Goal: Information Seeking & Learning: Learn about a topic

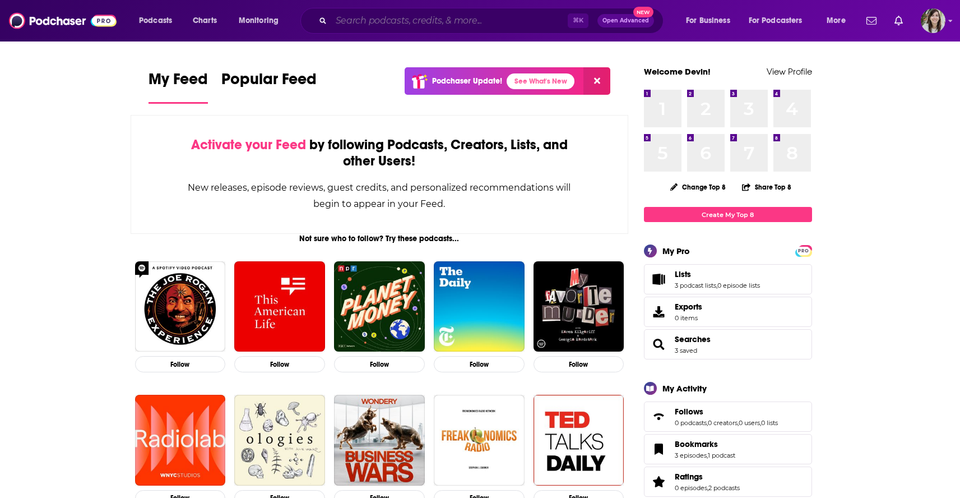
click at [378, 22] on input "Search podcasts, credits, & more..." at bounding box center [449, 21] width 236 height 18
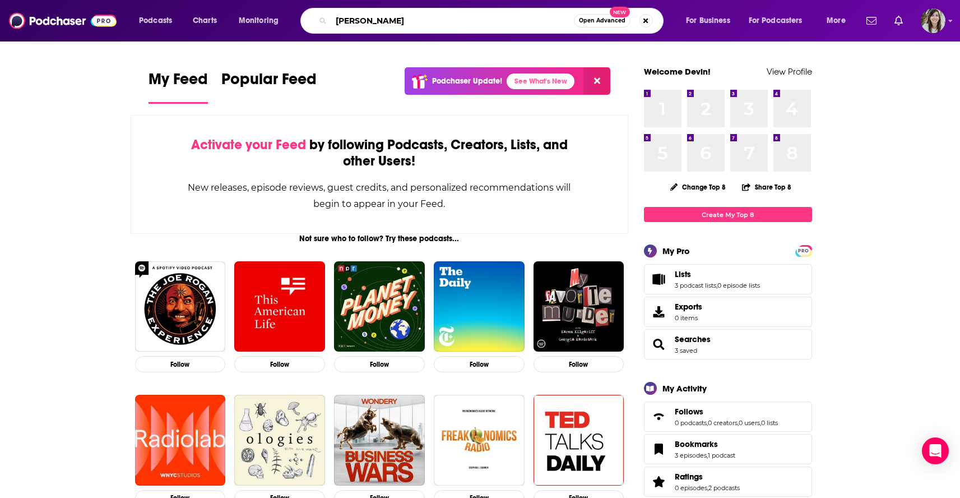
type input "[PERSON_NAME]"
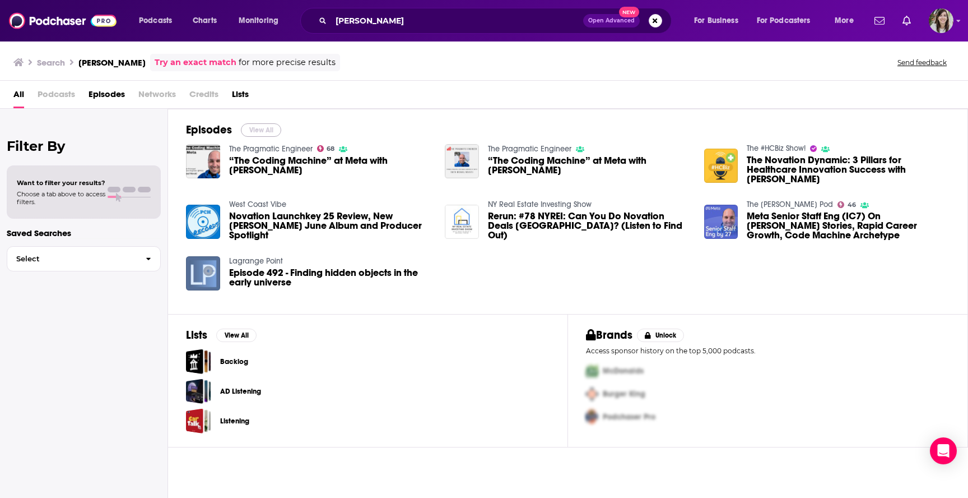
click at [264, 132] on button "View All" at bounding box center [261, 129] width 40 height 13
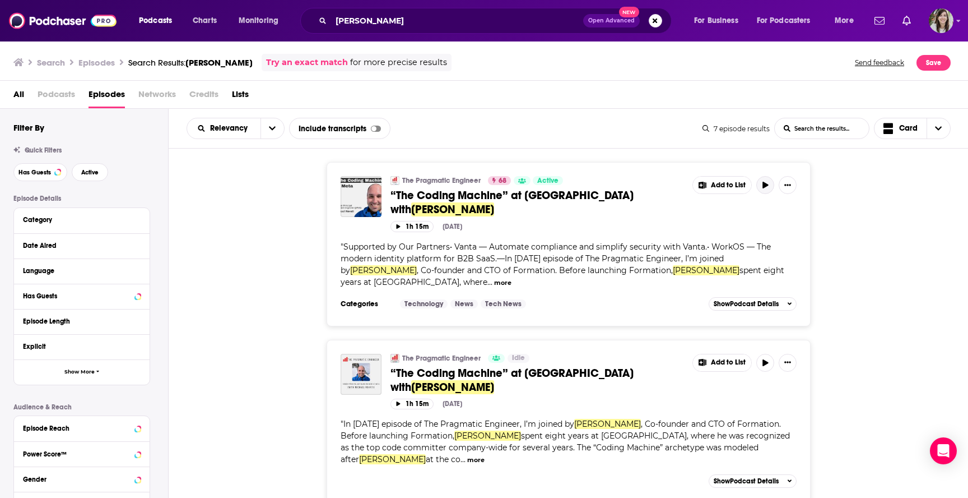
click at [767, 187] on icon "button" at bounding box center [765, 185] width 8 height 7
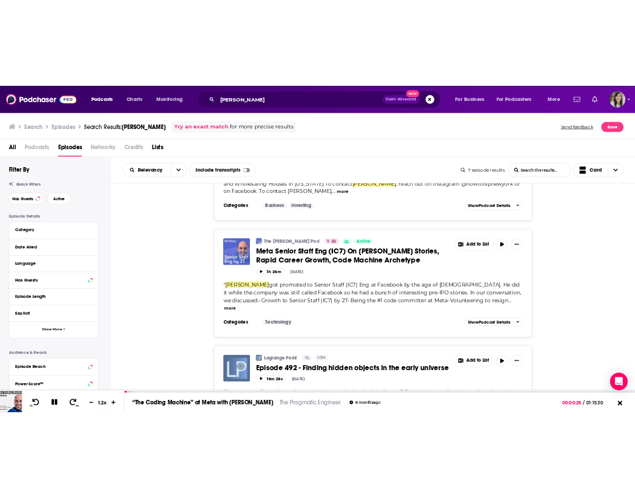
scroll to position [837, 0]
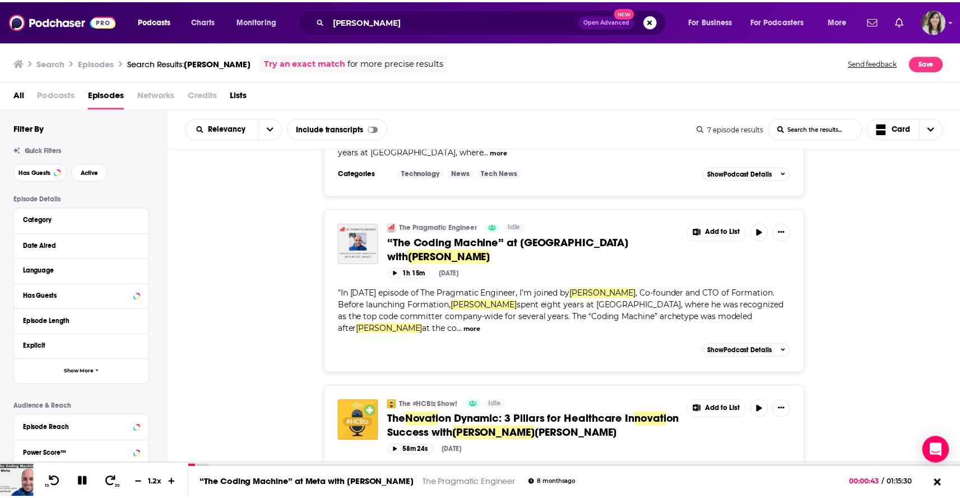
scroll to position [0, 0]
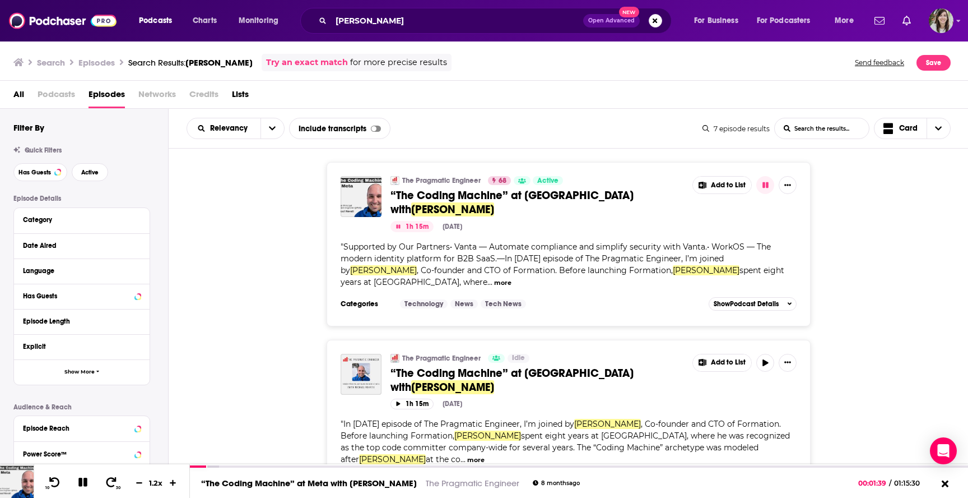
click at [417, 182] on link "The Pragmatic Engineer" at bounding box center [441, 180] width 78 height 9
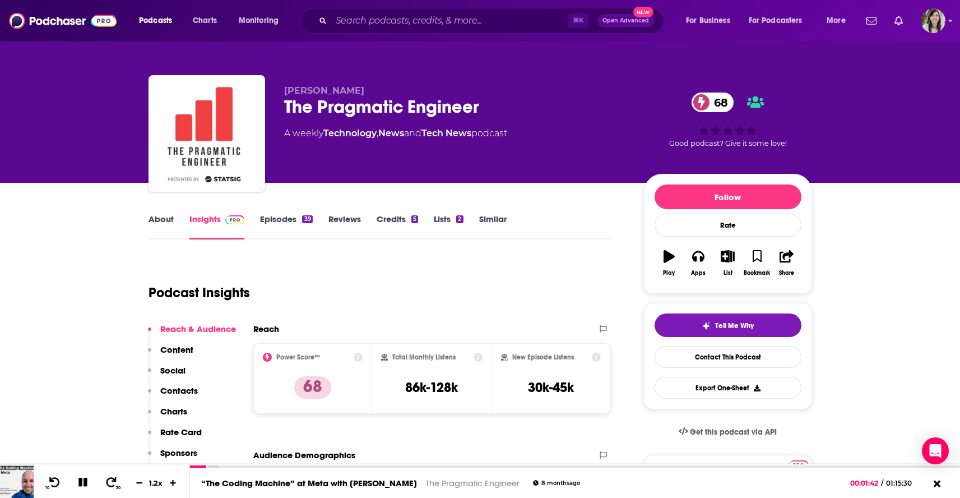
click at [152, 219] on link "About" at bounding box center [160, 226] width 25 height 26
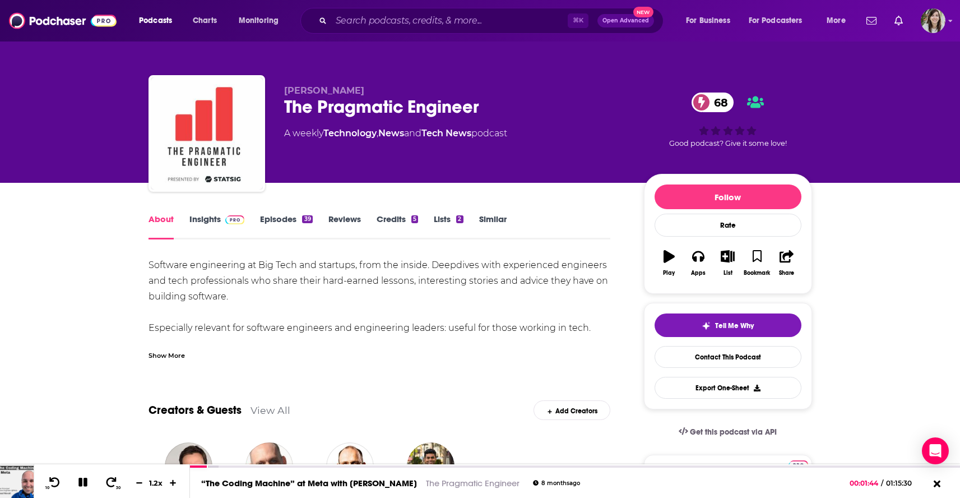
click at [170, 356] on div "Show More" at bounding box center [166, 354] width 36 height 11
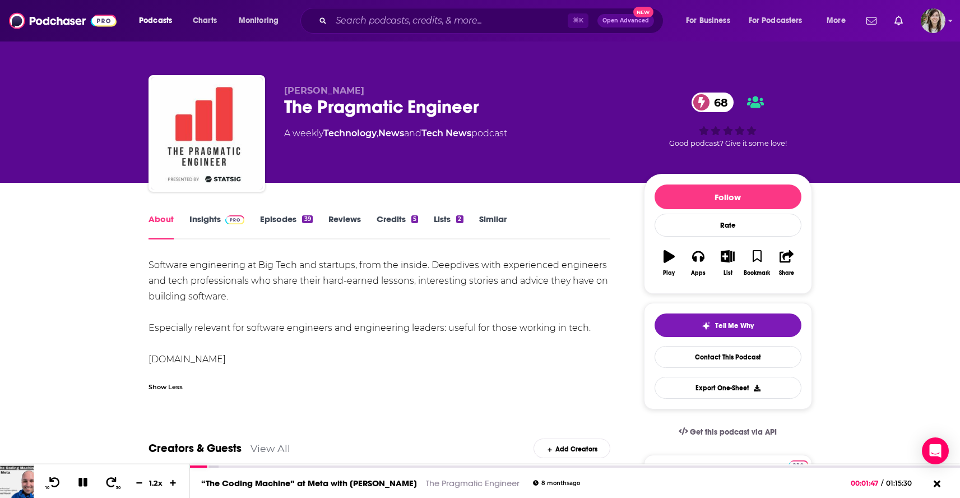
click at [493, 220] on link "Similar" at bounding box center [492, 226] width 27 height 26
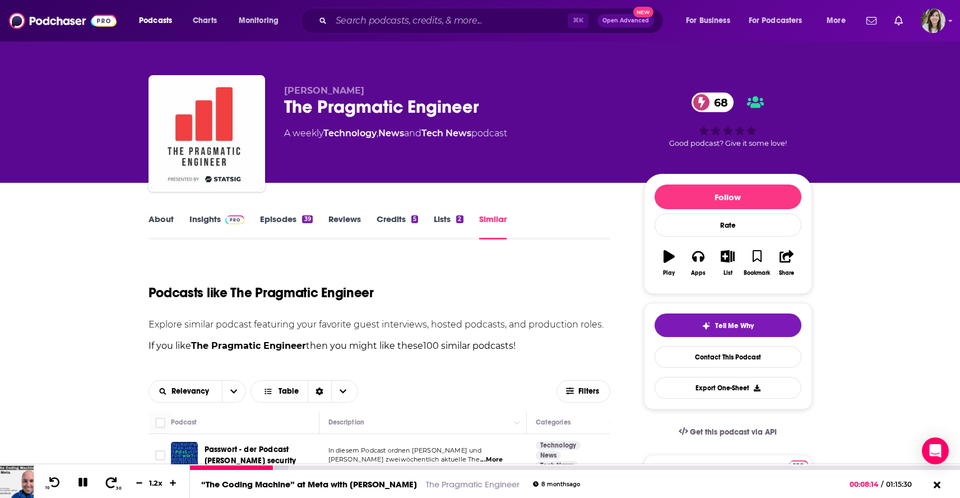
click at [110, 481] on icon at bounding box center [111, 481] width 11 height 11
click at [106, 480] on icon at bounding box center [111, 481] width 14 height 11
click at [106, 481] on icon at bounding box center [111, 481] width 14 height 11
click at [78, 484] on icon at bounding box center [82, 481] width 9 height 9
